Goal: Find specific page/section: Find specific page/section

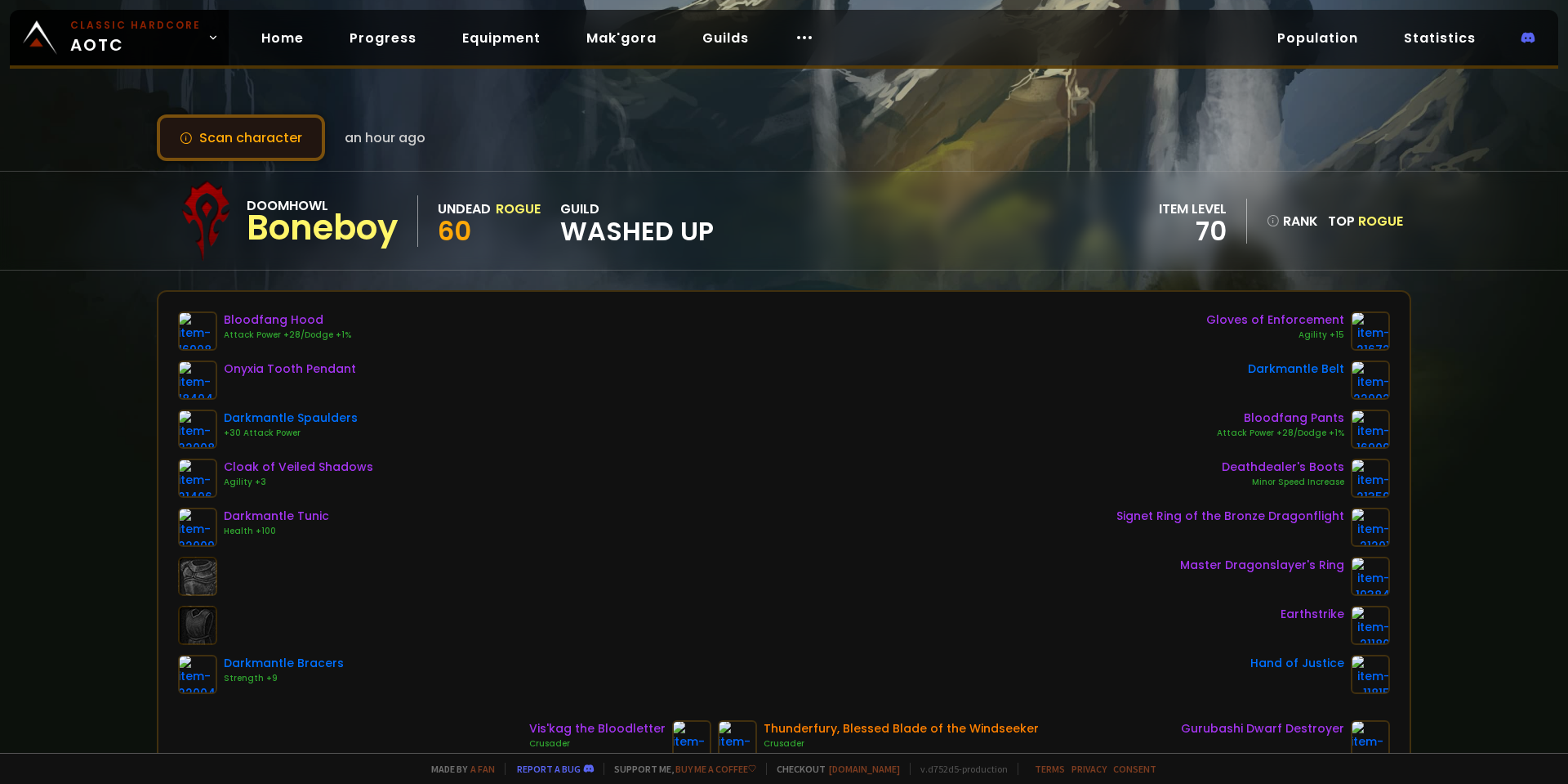
click at [285, 134] on button "Scan character" at bounding box center [240, 138] width 168 height 46
click at [277, 39] on link "Home" at bounding box center [282, 38] width 68 height 34
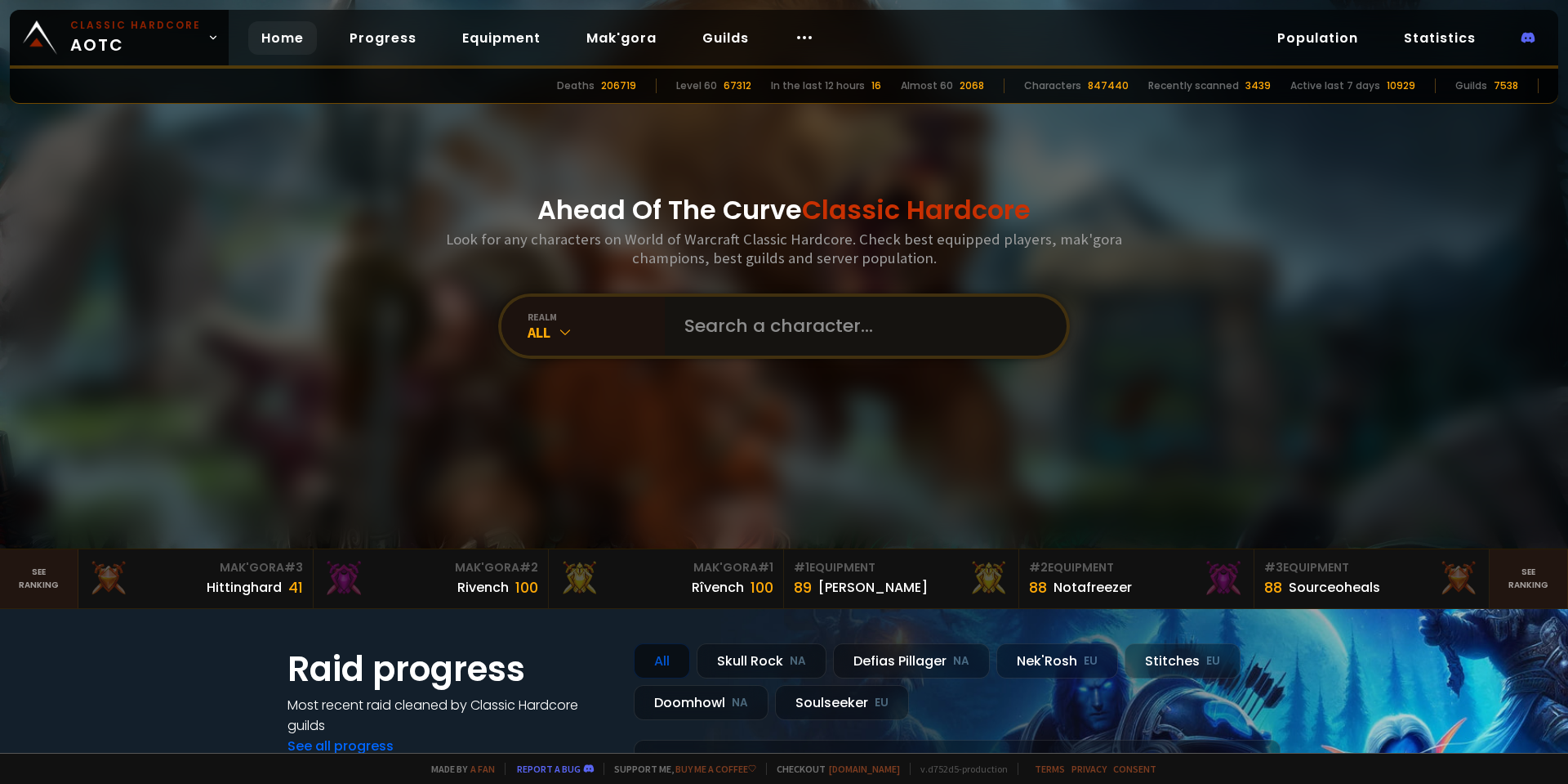
click at [790, 319] on input "text" at bounding box center [861, 326] width 373 height 59
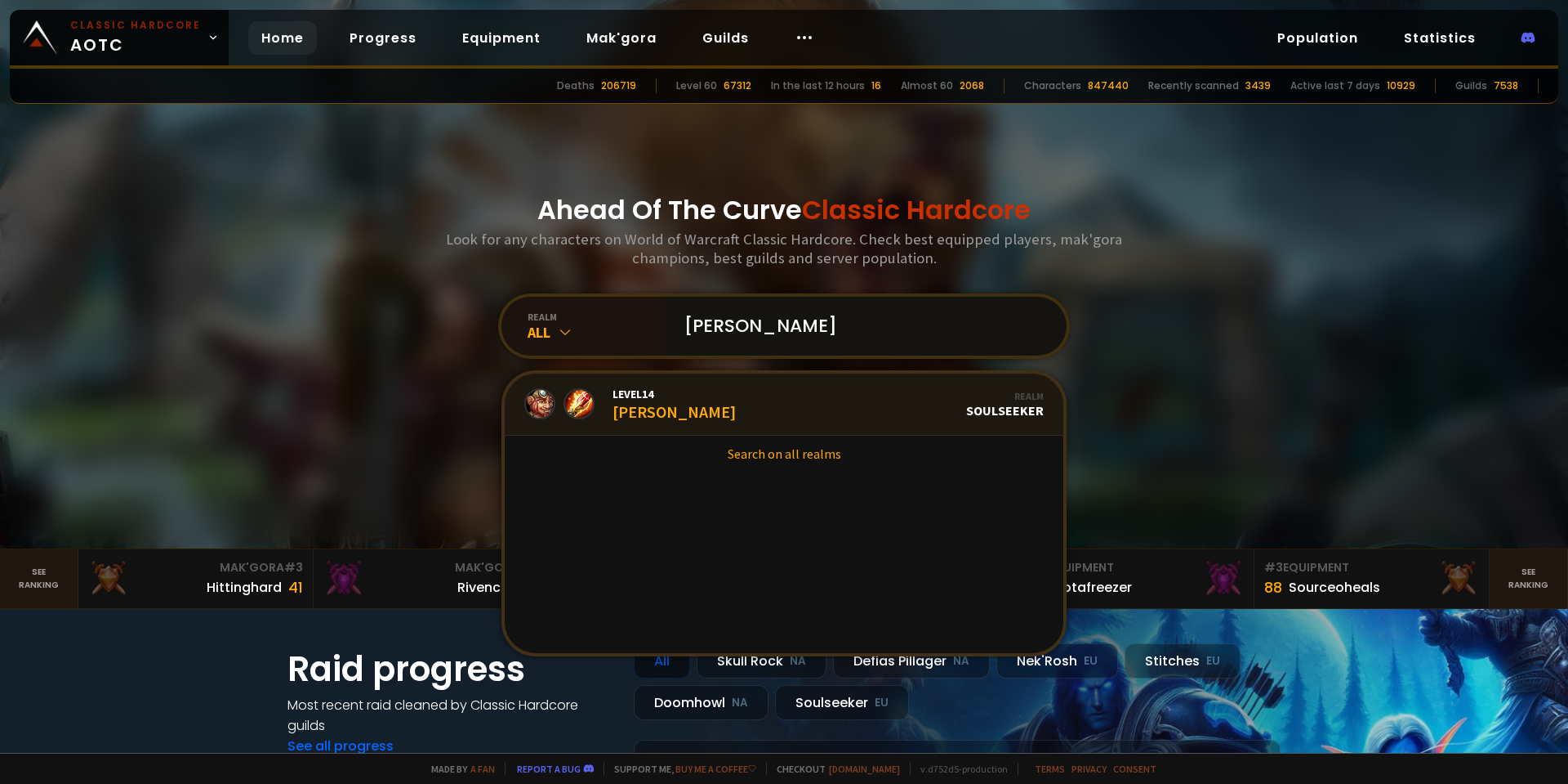
type input "[PERSON_NAME]"
click at [678, 406] on link "Level 14 [PERSON_NAME] Realm Soulseeker" at bounding box center [784, 405] width 559 height 62
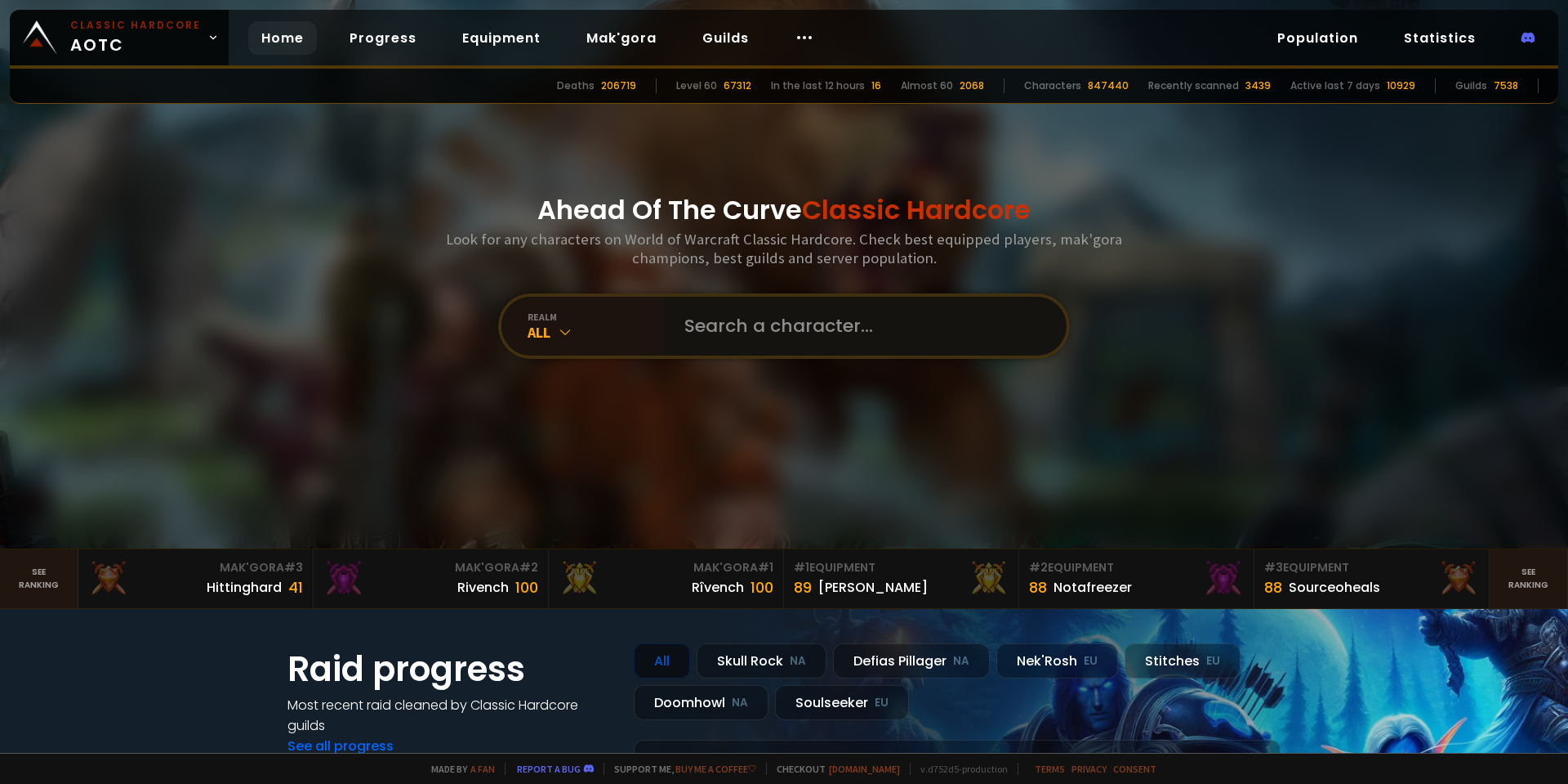
click at [806, 335] on input "text" at bounding box center [861, 326] width 373 height 59
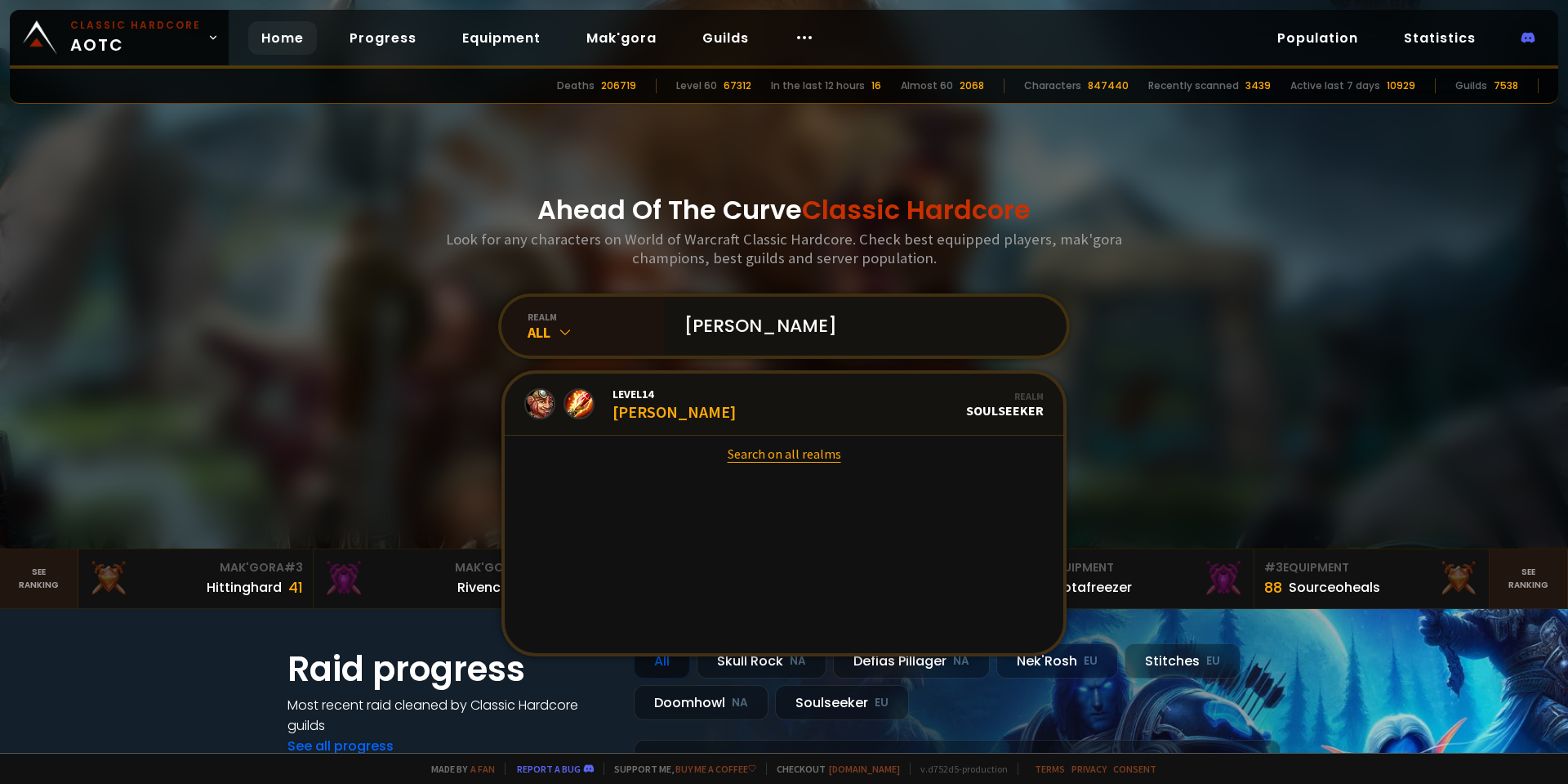
type input "[PERSON_NAME]"
click at [779, 446] on link "Search on all realms" at bounding box center [784, 453] width 559 height 36
